Goal: Check status: Check status

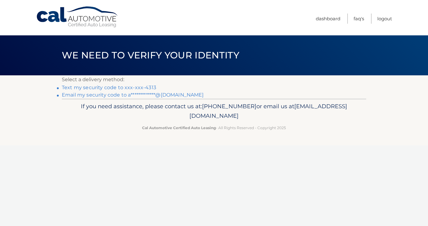
click at [95, 86] on link "Text my security code to xxx-xxx-4313" at bounding box center [109, 87] width 94 height 6
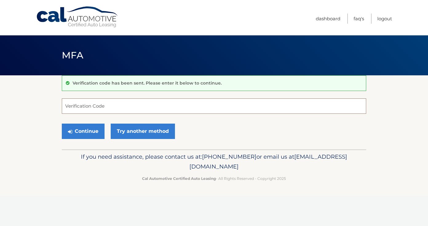
click at [70, 105] on input "Verification Code" at bounding box center [214, 105] width 304 height 15
click at [77, 105] on input "Verification Code" at bounding box center [214, 105] width 304 height 15
type input "849028"
click at [62, 123] on button "Continue" at bounding box center [83, 130] width 43 height 15
click at [80, 129] on button "Continue" at bounding box center [83, 130] width 43 height 15
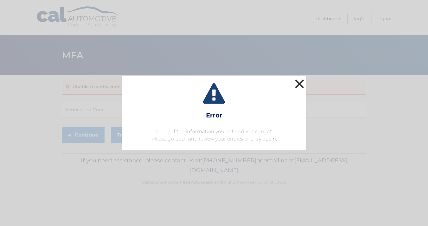
click at [301, 80] on button "×" at bounding box center [299, 83] width 12 height 12
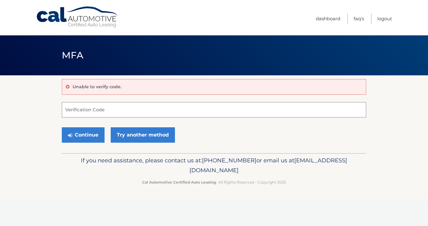
click at [180, 114] on input "Verification Code" at bounding box center [214, 109] width 304 height 15
type input "849028"
click at [62, 127] on button "Continue" at bounding box center [83, 134] width 43 height 15
click at [91, 135] on button "Continue" at bounding box center [83, 134] width 43 height 15
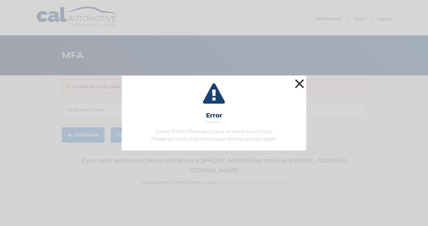
click at [301, 82] on button "×" at bounding box center [299, 83] width 12 height 12
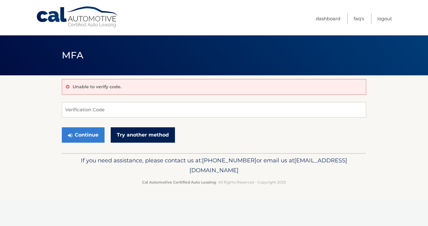
click at [144, 135] on link "Try another method" at bounding box center [143, 134] width 64 height 15
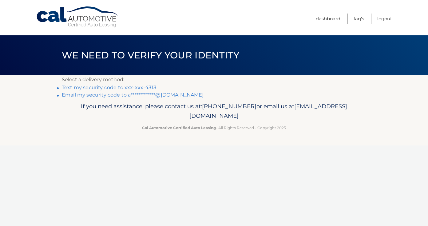
click at [94, 95] on link "**********" at bounding box center [133, 95] width 142 height 6
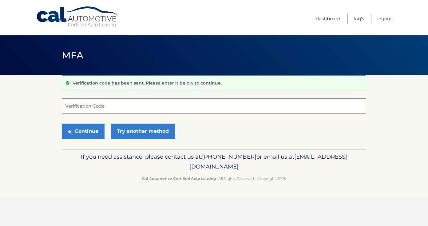
click at [100, 105] on input "Verification Code" at bounding box center [214, 105] width 304 height 15
click at [160, 94] on div "Verification code has been sent. Please enter it below to continue. Verificatio…" at bounding box center [214, 112] width 304 height 74
click at [160, 102] on input "Verification Code" at bounding box center [214, 105] width 304 height 15
paste input "799590"
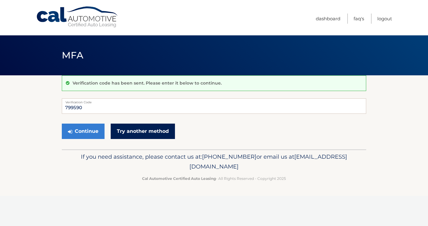
click at [145, 131] on link "Try another method" at bounding box center [143, 130] width 64 height 15
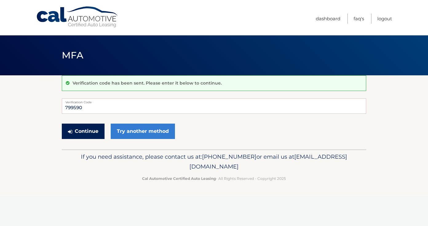
click at [91, 127] on button "Continue" at bounding box center [83, 130] width 43 height 15
click at [142, 108] on input "799590" at bounding box center [214, 105] width 304 height 15
type input "799590"
click at [92, 131] on button "Continue" at bounding box center [83, 130] width 43 height 15
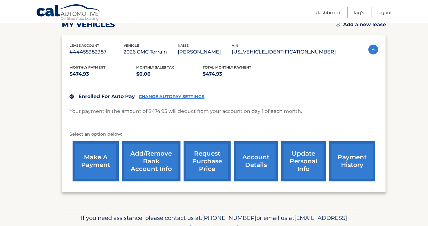
scroll to position [93, 0]
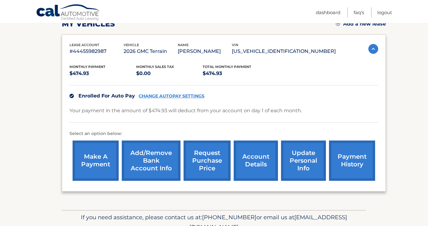
click at [346, 165] on link "payment history" at bounding box center [352, 160] width 46 height 40
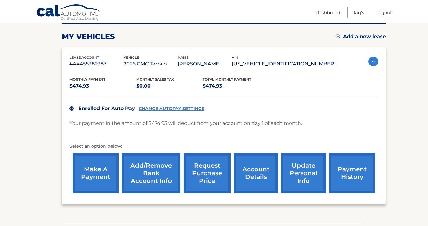
scroll to position [82, 0]
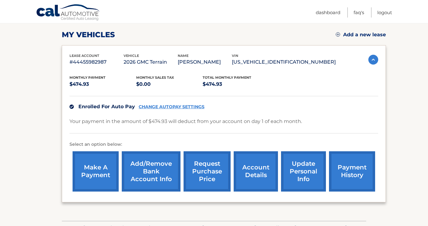
click at [257, 176] on link "account details" at bounding box center [255, 171] width 44 height 40
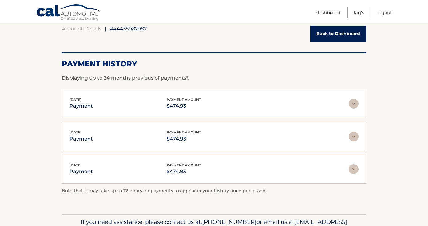
scroll to position [63, 0]
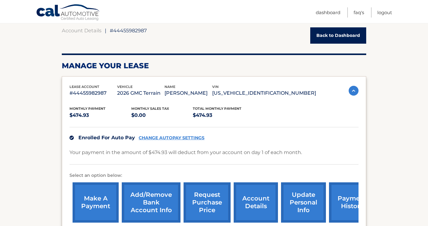
scroll to position [88, 0]
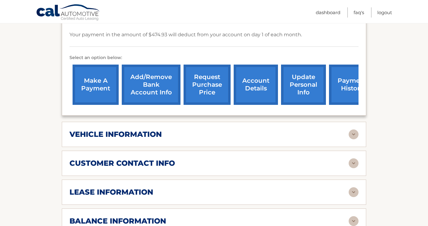
click at [184, 128] on div "vehicle information vehicle Year 2026 vehicle make GMC vehicle model Terrain ve…" at bounding box center [214, 134] width 304 height 25
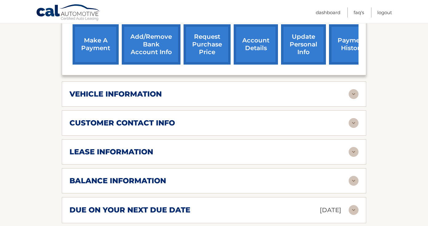
scroll to position [217, 0]
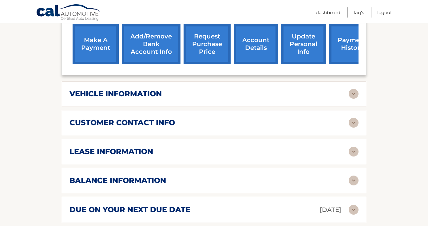
click at [347, 92] on div "vehicle information" at bounding box center [208, 93] width 279 height 9
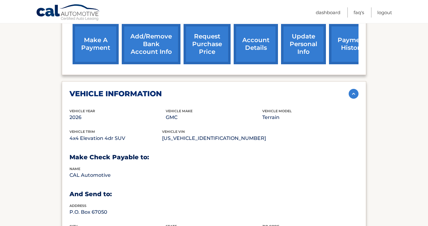
scroll to position [248, 0]
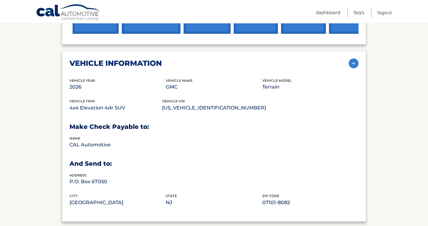
click at [305, 69] on div "vehicle information vehicle Year 2026 vehicle make GMC vehicle model Terrain ve…" at bounding box center [214, 136] width 304 height 171
click at [338, 67] on div "vehicle information" at bounding box center [208, 63] width 279 height 9
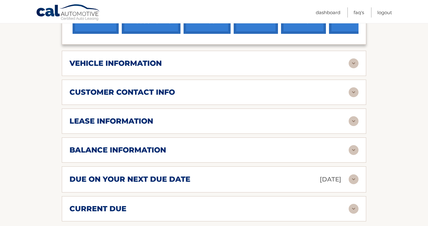
click at [258, 90] on div "customer contact info" at bounding box center [208, 92] width 279 height 9
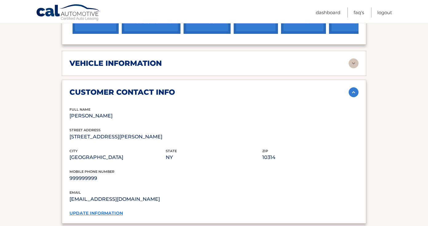
click at [265, 92] on div "customer contact info" at bounding box center [208, 92] width 279 height 9
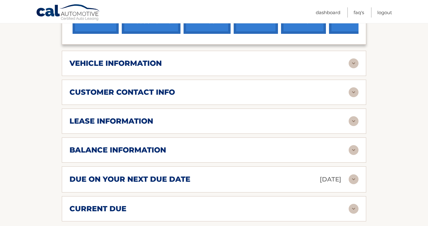
click at [217, 126] on div "lease information Contract Start Date Jul 29, 2025 Term 39 Maturity Date Oct 29…" at bounding box center [214, 120] width 304 height 25
click at [349, 118] on img at bounding box center [353, 121] width 10 height 10
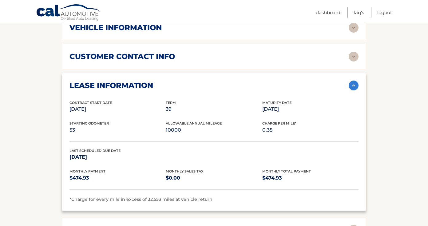
scroll to position [290, 0]
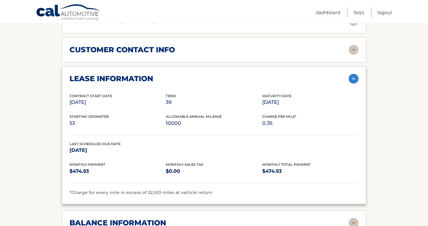
click at [350, 76] on img at bounding box center [353, 79] width 10 height 10
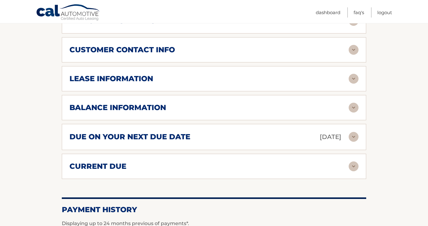
click at [307, 109] on div "balance information" at bounding box center [208, 107] width 279 height 9
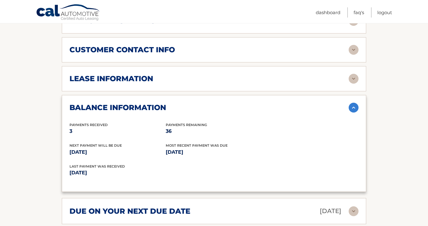
click at [313, 108] on div "balance information" at bounding box center [208, 107] width 279 height 9
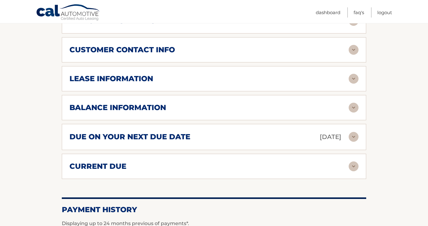
click at [303, 108] on div "balance information" at bounding box center [208, 107] width 279 height 9
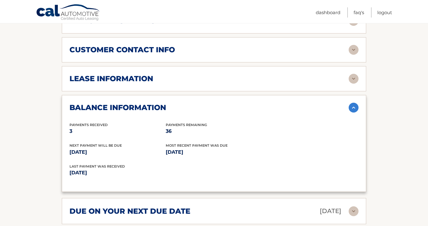
click at [303, 108] on div "balance information" at bounding box center [208, 107] width 279 height 9
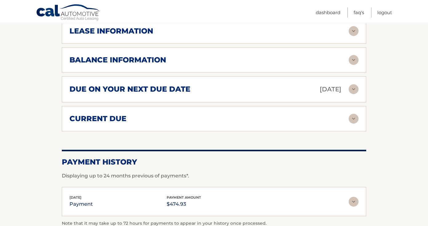
scroll to position [339, 0]
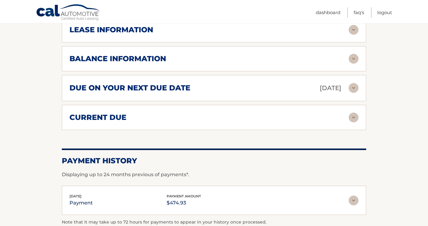
click at [353, 86] on img at bounding box center [353, 88] width 10 height 10
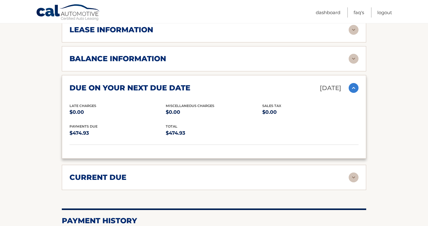
click at [353, 86] on img at bounding box center [353, 88] width 10 height 10
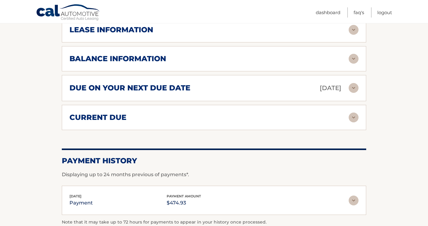
click at [254, 113] on div "current due" at bounding box center [208, 117] width 279 height 9
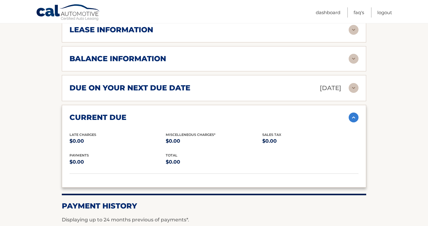
click at [254, 112] on div "current due" at bounding box center [213, 117] width 289 height 10
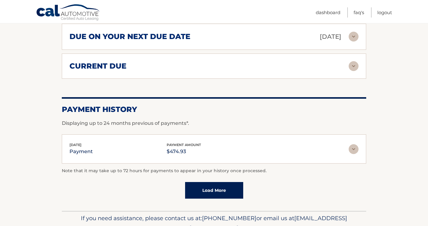
scroll to position [421, 0]
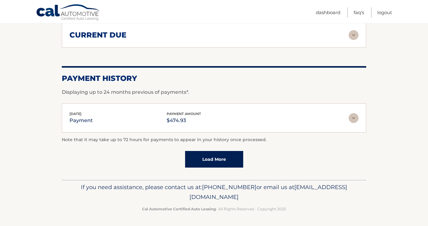
click at [221, 162] on link "Load More" at bounding box center [214, 159] width 58 height 17
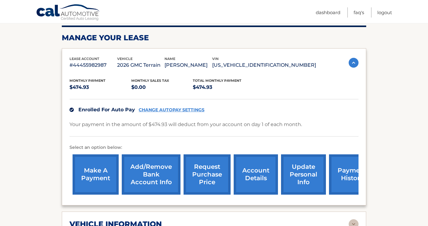
scroll to position [116, 0]
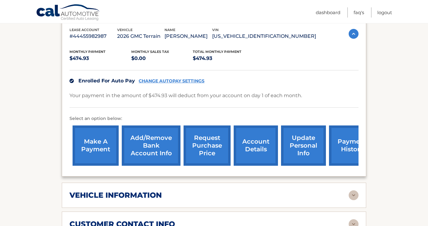
click at [341, 146] on link "payment history" at bounding box center [352, 145] width 46 height 40
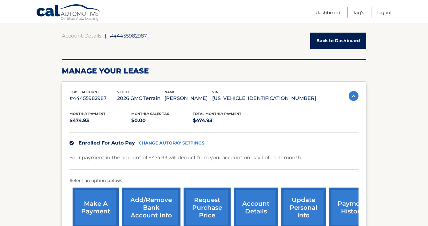
scroll to position [0, 0]
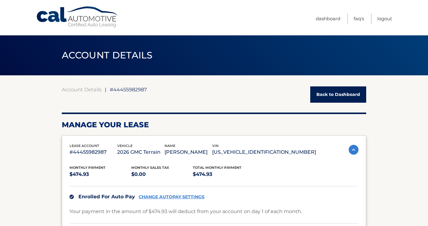
click at [76, 12] on link "Cal Automotive" at bounding box center [77, 17] width 83 height 22
